Goal: Information Seeking & Learning: Learn about a topic

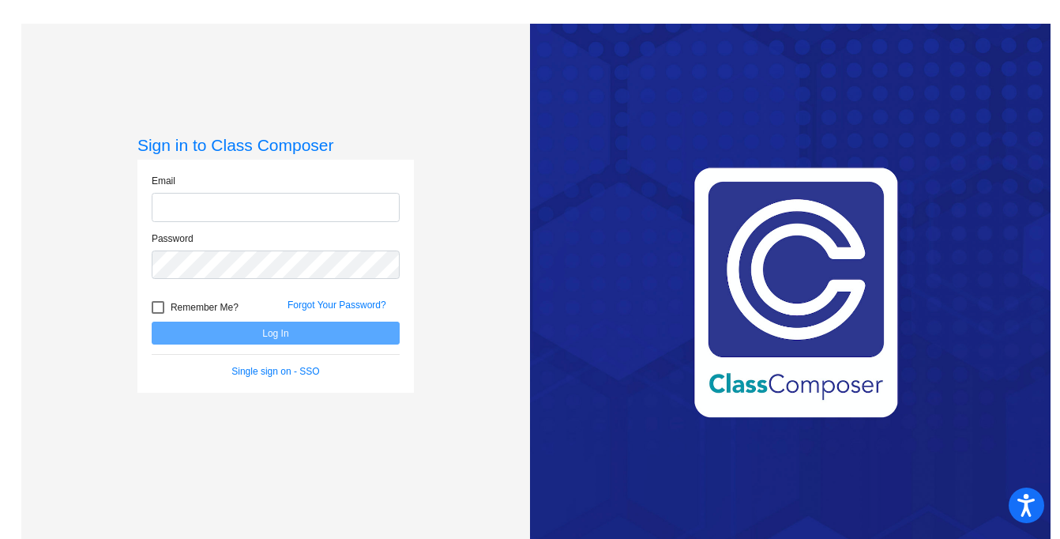
click at [333, 208] on input "email" at bounding box center [276, 207] width 248 height 29
type input "[EMAIL_ADDRESS][DOMAIN_NAME]"
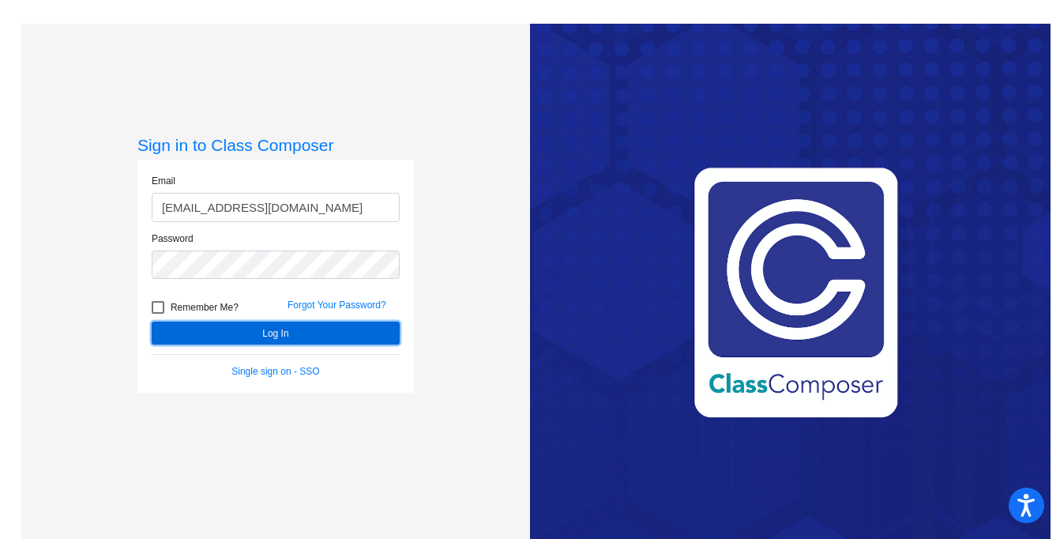
click at [298, 338] on button "Log In" at bounding box center [276, 332] width 248 height 23
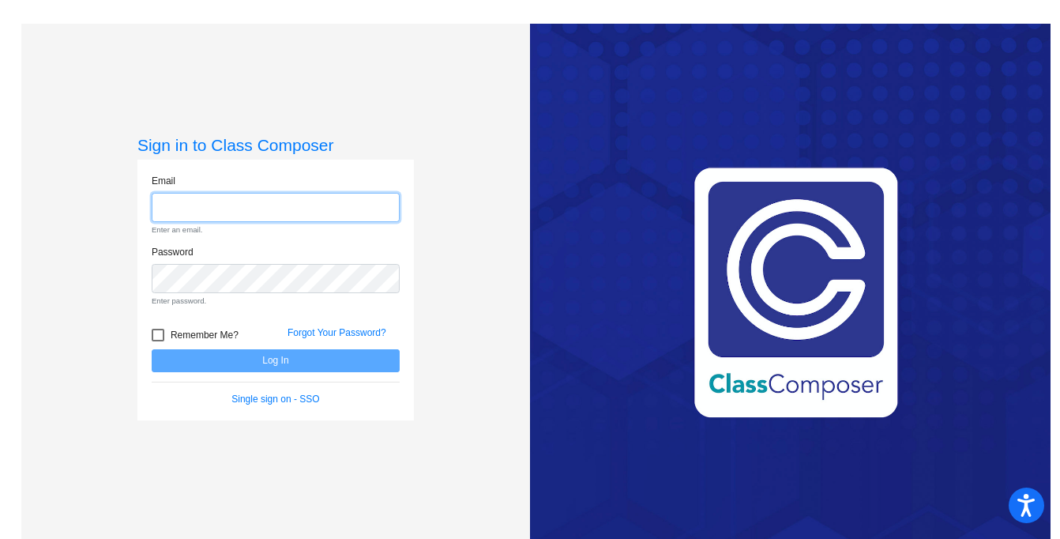
scroll to position [24, 0]
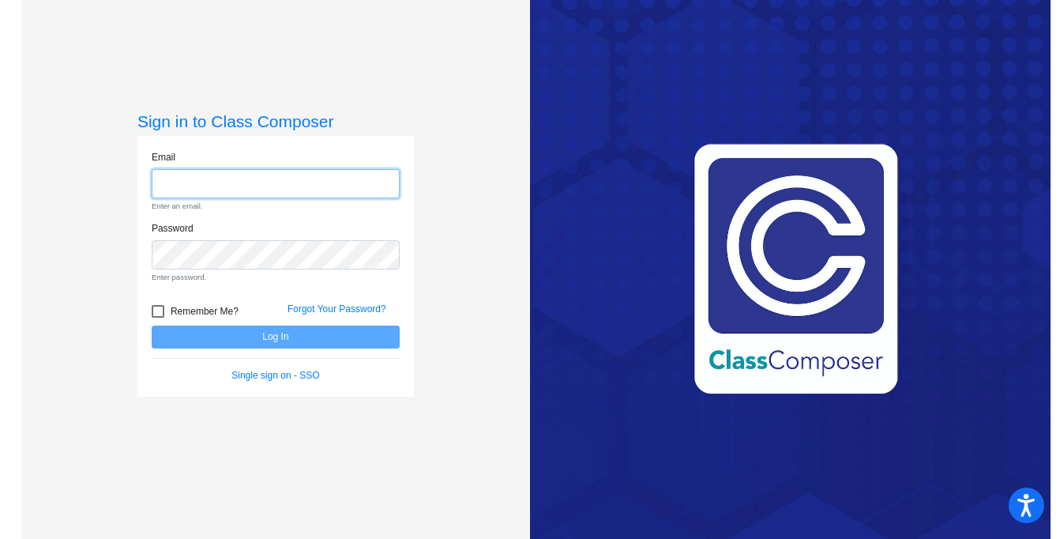
click at [277, 174] on input "email" at bounding box center [276, 183] width 248 height 29
click at [427, 150] on div "Sign in to Class Composer Email Enter an email. Password Enter password. Rememb…" at bounding box center [275, 269] width 509 height 539
click at [309, 175] on input "email" at bounding box center [276, 183] width 248 height 29
type input "[EMAIL_ADDRESS][DOMAIN_NAME]"
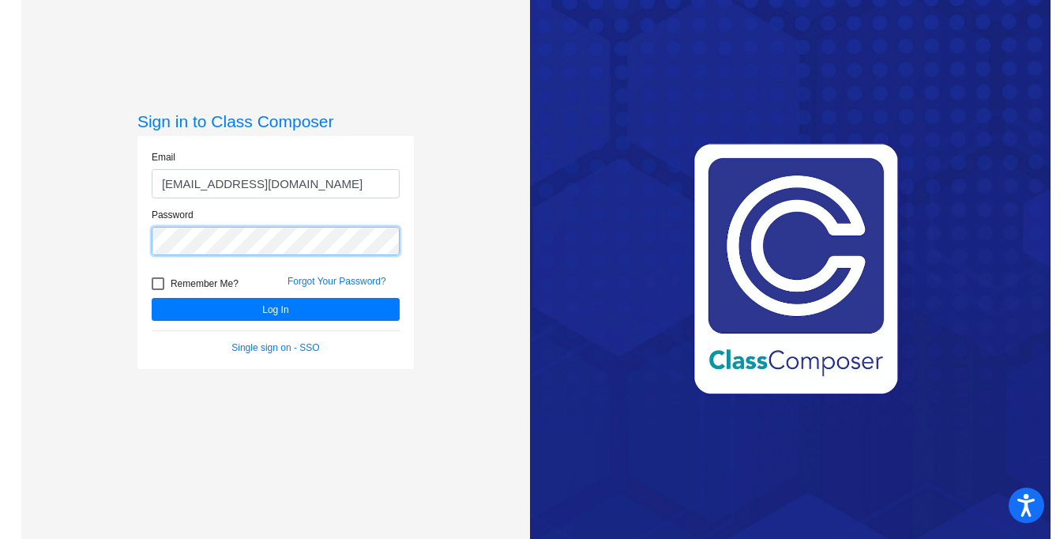
click at [152, 298] on button "Log In" at bounding box center [276, 309] width 248 height 23
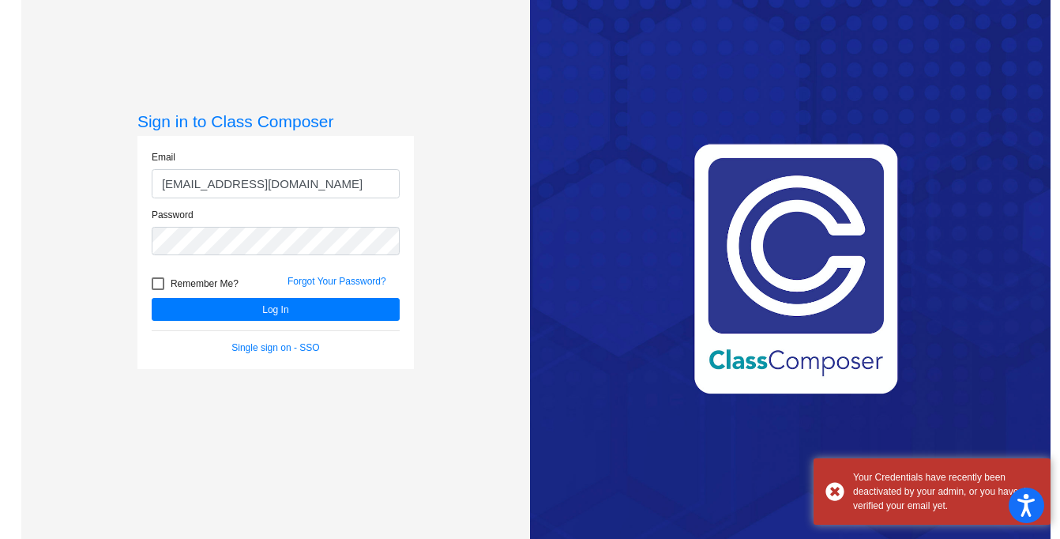
click at [667, 393] on div "Love Class Composer? Share it with a friend! If you're happy with Class Compose…" at bounding box center [790, 269] width 521 height 539
click at [964, 433] on div "Love Class Composer? Share it with a friend! If you're happy with Class Compose…" at bounding box center [790, 269] width 521 height 539
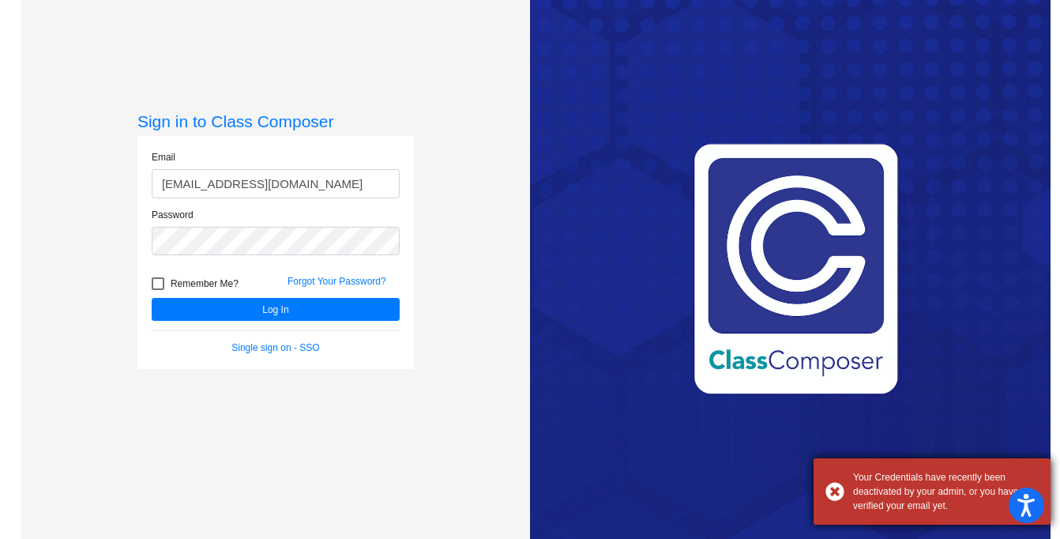
click at [830, 495] on div "Your Credentials have recently been deactivated by your admin, or you haven’t v…" at bounding box center [932, 491] width 237 height 66
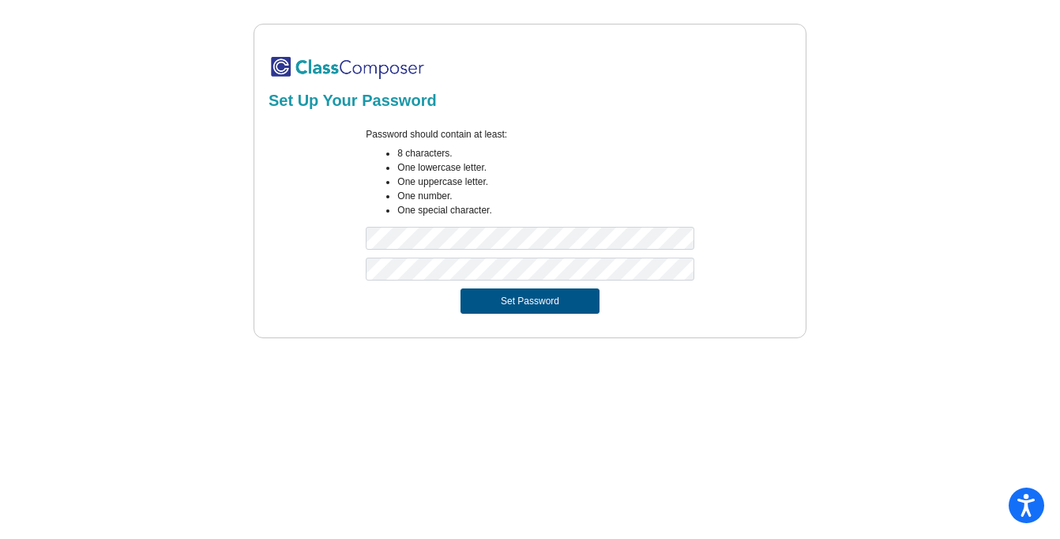
click at [497, 295] on button "Set Password" at bounding box center [530, 300] width 139 height 25
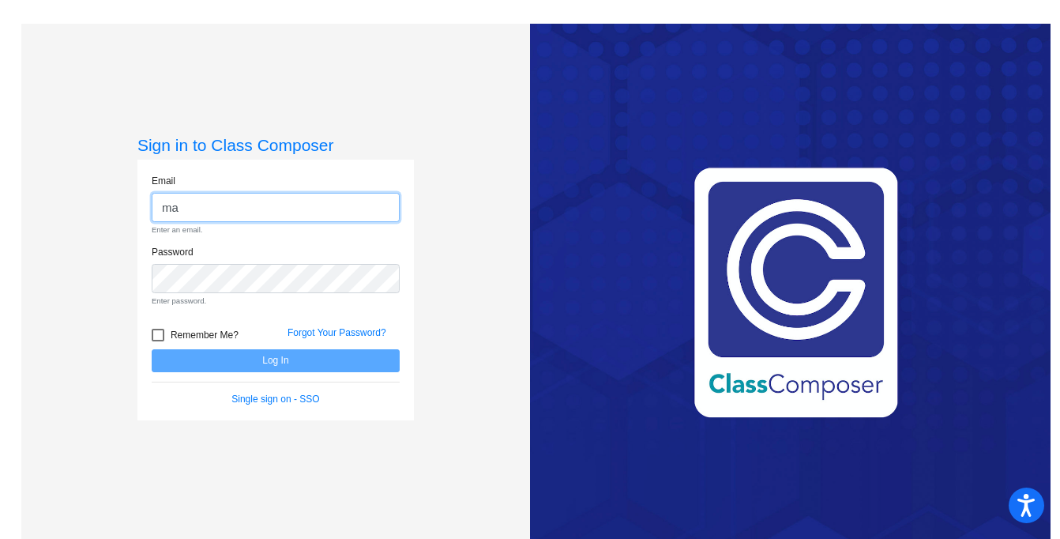
type input "[EMAIL_ADDRESS][DOMAIN_NAME]"
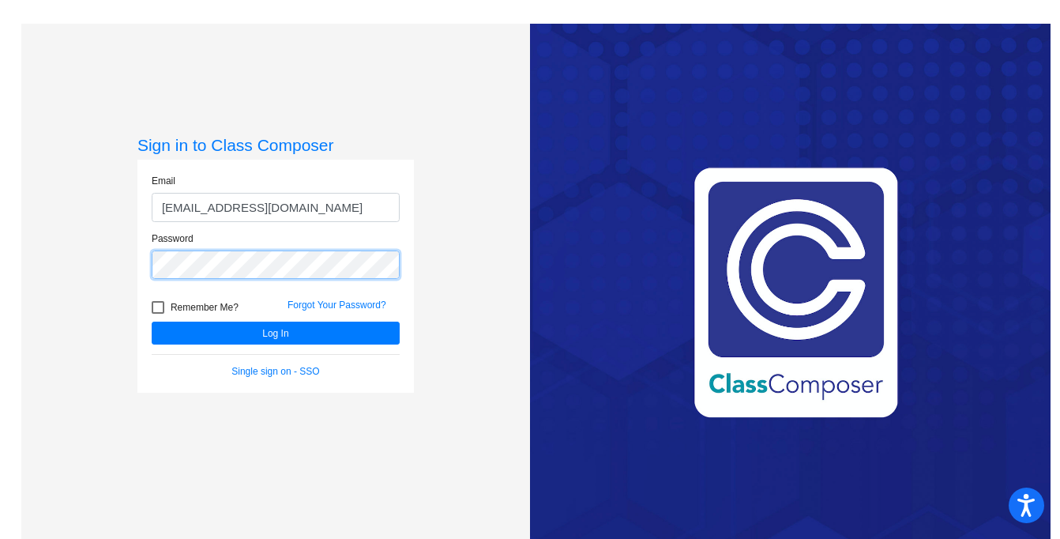
click at [152, 321] on button "Log In" at bounding box center [276, 332] width 248 height 23
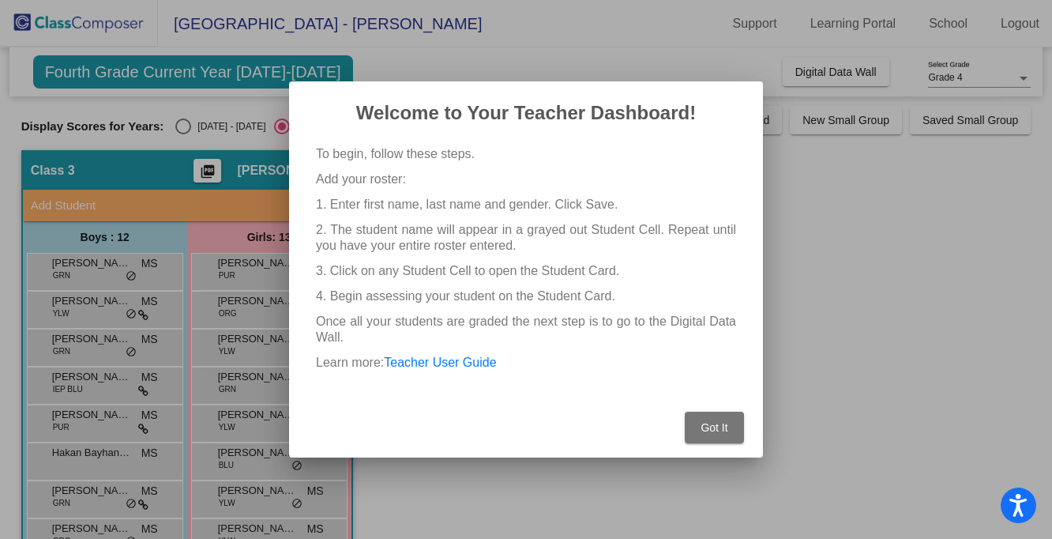
click at [701, 427] on span "Got It" at bounding box center [714, 427] width 27 height 13
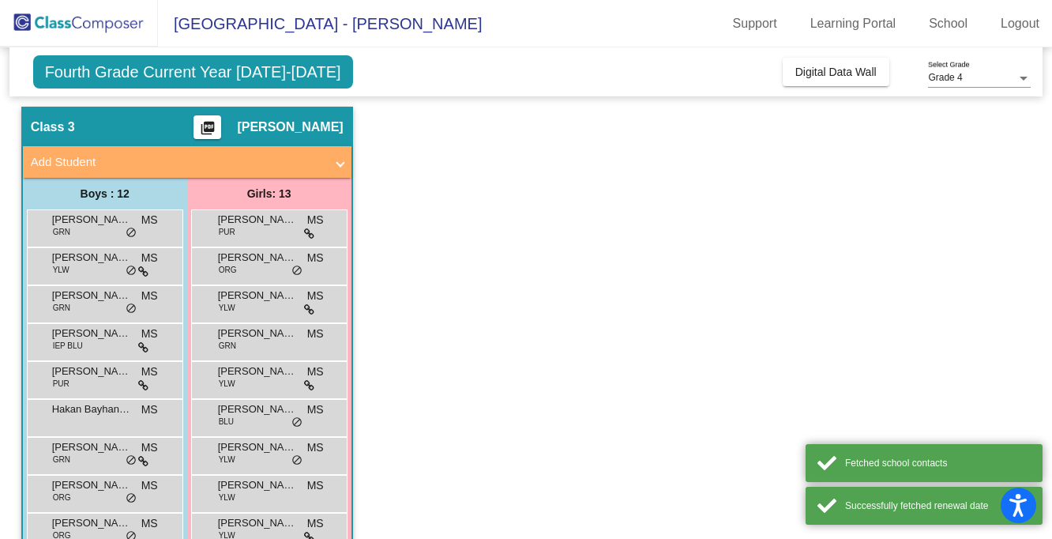
scroll to position [28, 0]
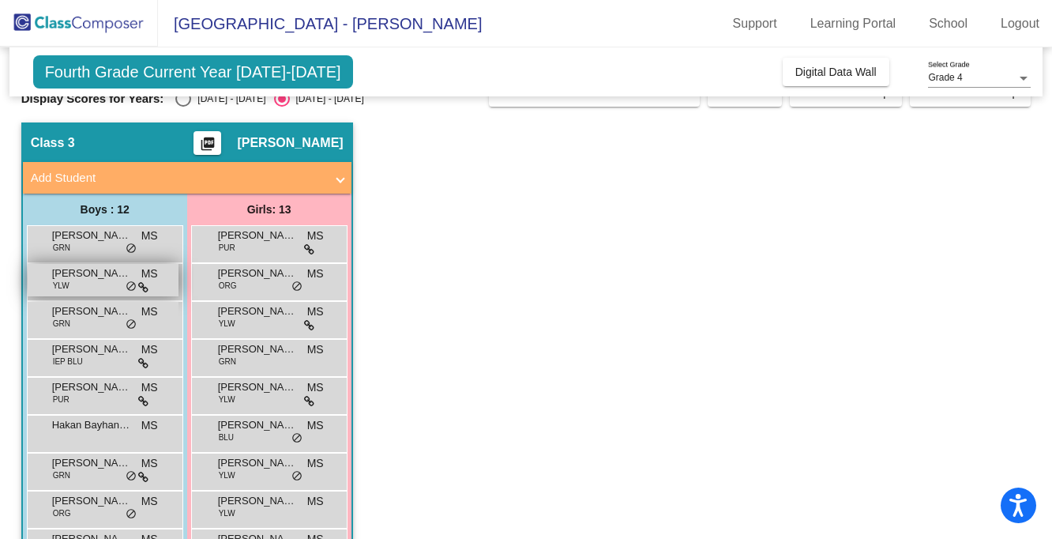
click at [81, 272] on span "Bryant Hoefer" at bounding box center [91, 273] width 79 height 16
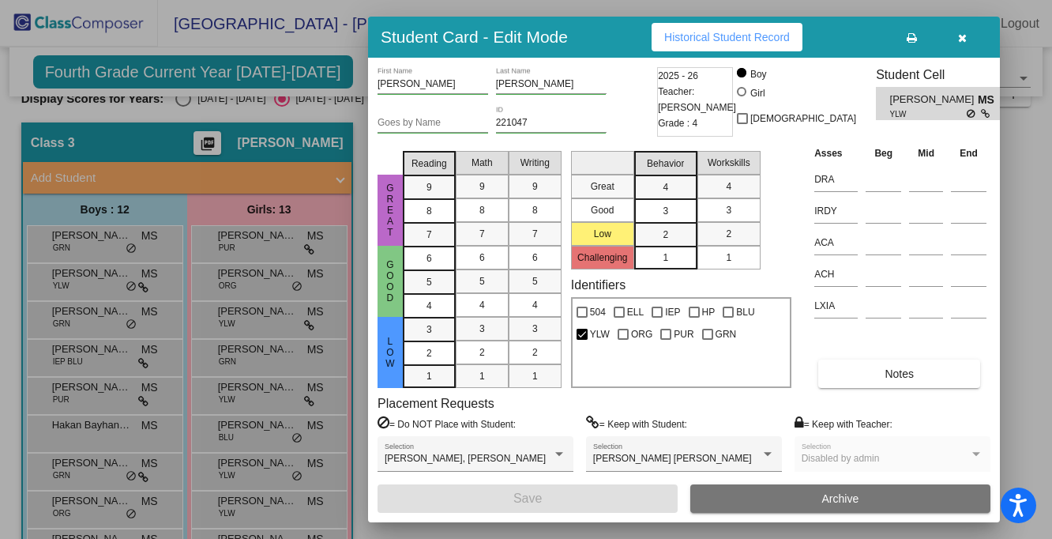
click at [728, 44] on button "Historical Student Record" at bounding box center [727, 37] width 151 height 28
click at [958, 40] on icon "button" at bounding box center [962, 37] width 9 height 11
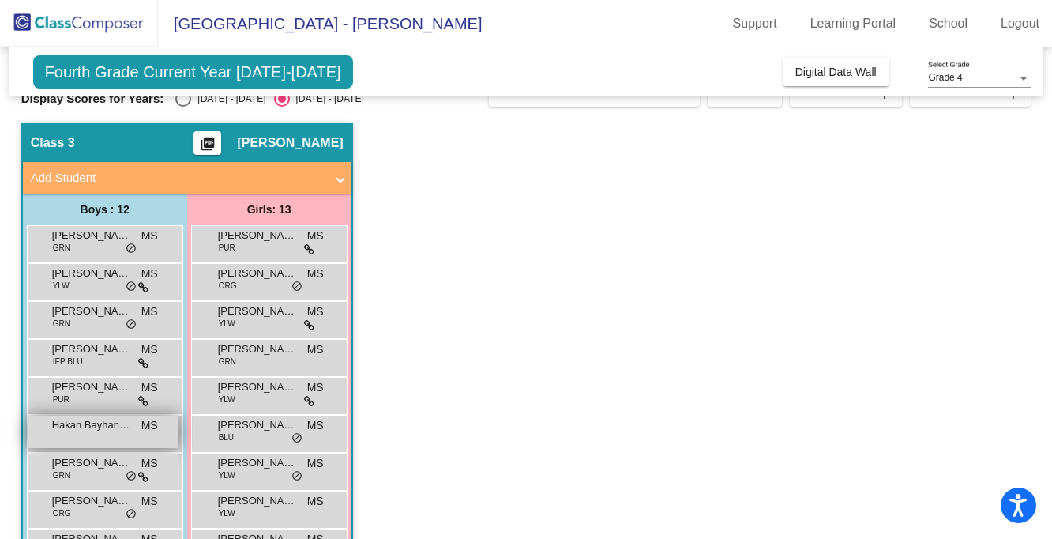
click at [122, 436] on div "Hakan Bayhanogullarindan MS lock do_not_disturb_alt" at bounding box center [103, 431] width 151 height 32
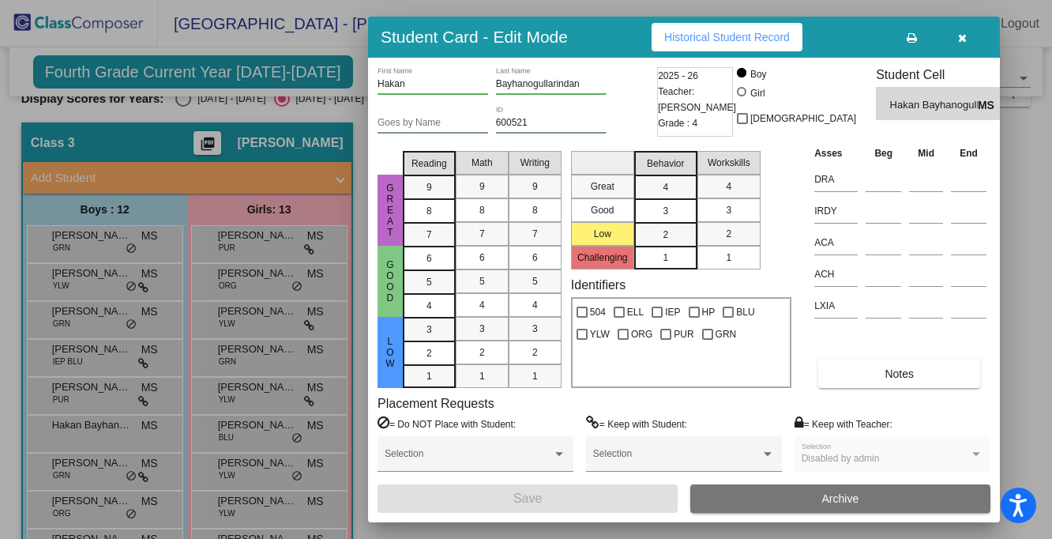
click at [712, 44] on button "Historical Student Record" at bounding box center [727, 37] width 151 height 28
click at [968, 48] on button "button" at bounding box center [962, 37] width 51 height 28
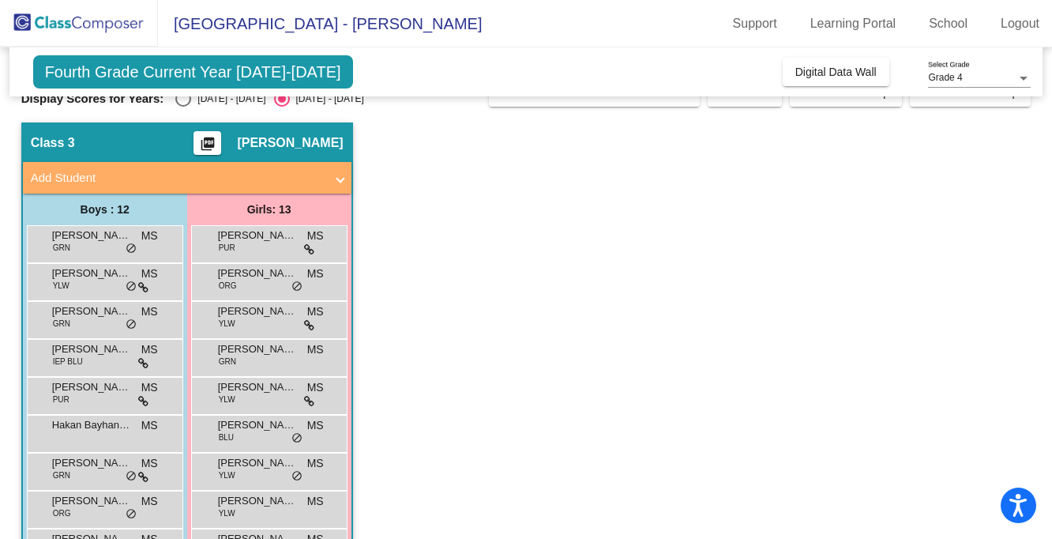
scroll to position [0, 0]
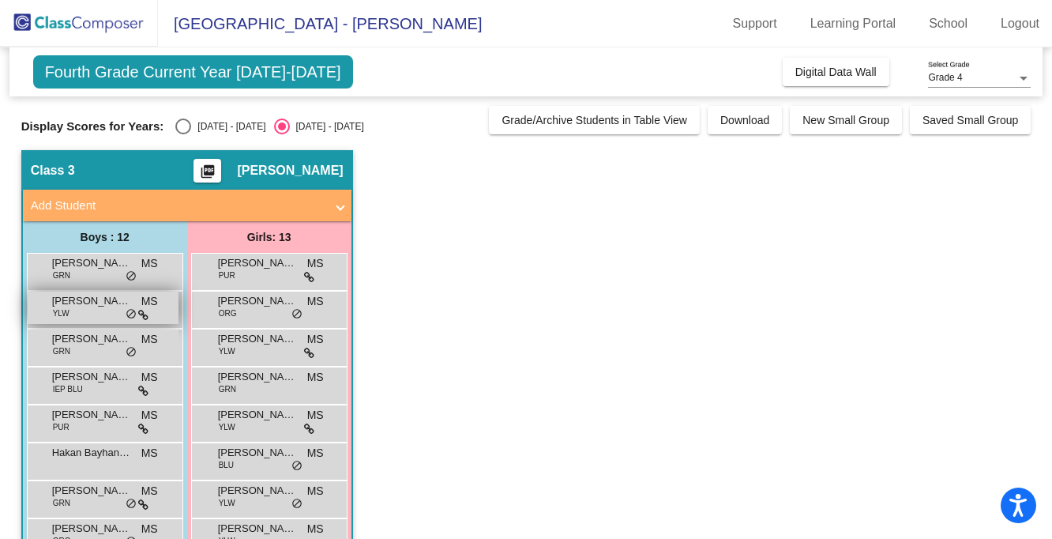
click at [93, 314] on div "Bryant Hoefer YLW MS lock do_not_disturb_alt" at bounding box center [103, 307] width 151 height 32
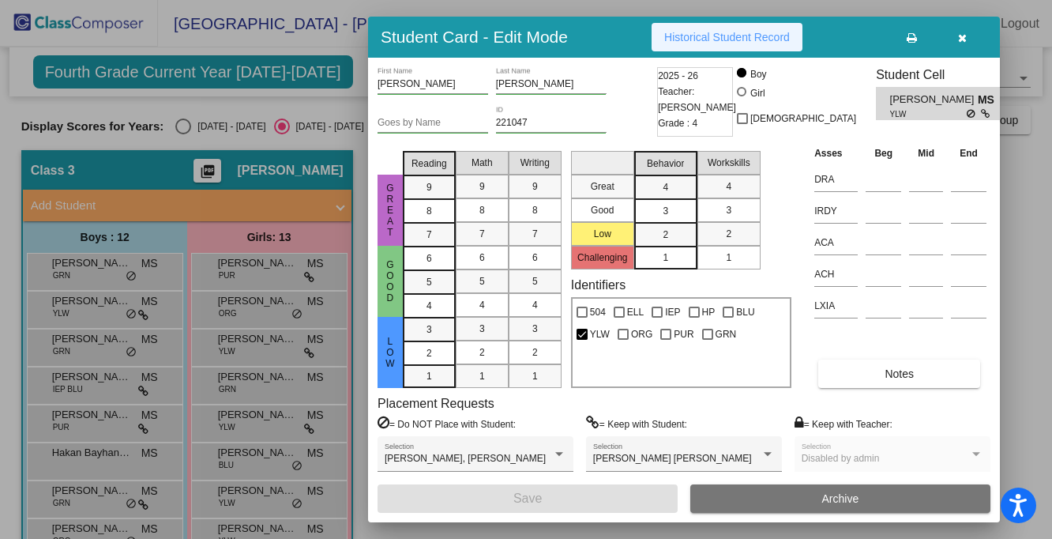
click at [721, 32] on span "Historical Student Record" at bounding box center [727, 37] width 126 height 13
